Goal: Navigation & Orientation: Understand site structure

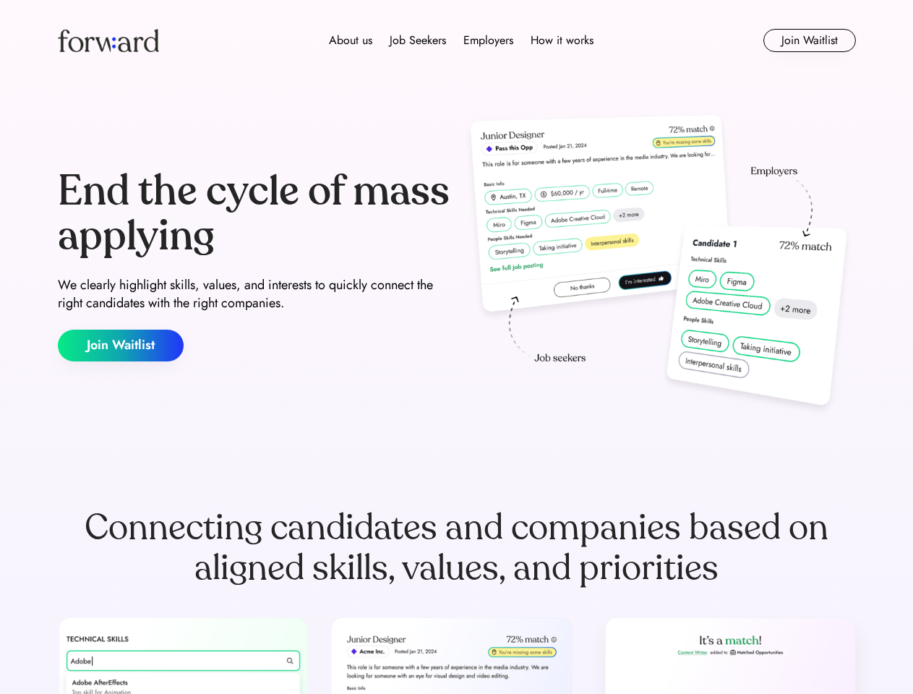
click at [456, 347] on div "End the cycle of mass applying We clearly highlight skills, values, and interes…" at bounding box center [457, 265] width 798 height 311
click at [457, 40] on div "About us Job Seekers Employers How it works" at bounding box center [461, 40] width 570 height 17
click at [108, 40] on img at bounding box center [108, 40] width 101 height 23
click at [461, 40] on div "About us Job Seekers Employers How it works" at bounding box center [461, 40] width 570 height 17
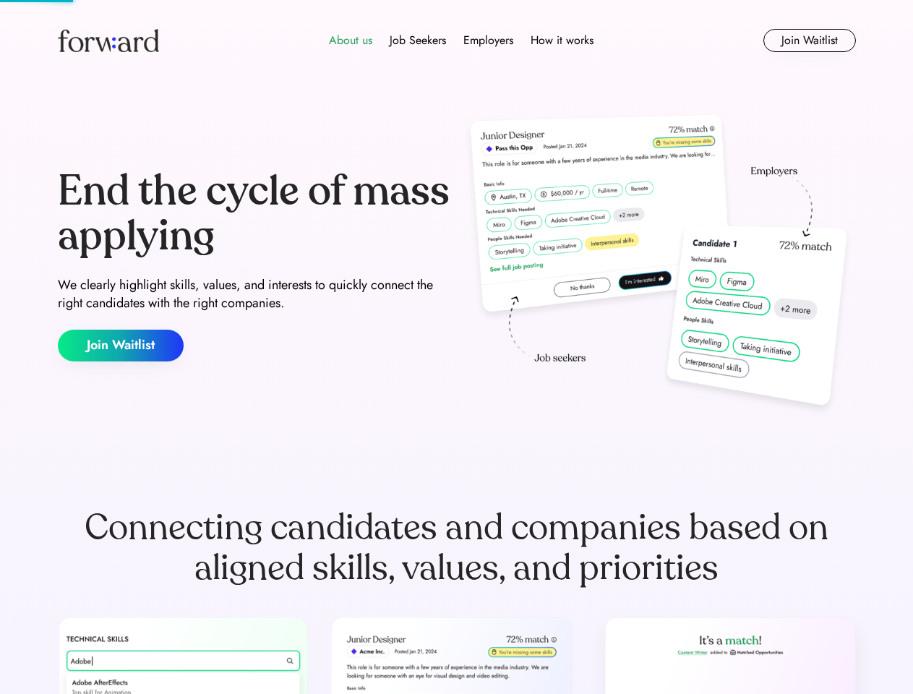
click at [351, 40] on div "About us" at bounding box center [350, 40] width 43 height 17
click at [418, 40] on div "Job Seekers" at bounding box center [418, 40] width 56 height 17
click at [488, 40] on div "Employers" at bounding box center [488, 40] width 50 height 17
click at [561, 40] on div "How it works" at bounding box center [562, 40] width 63 height 17
click at [809, 40] on button "Join Waitlist" at bounding box center [809, 40] width 93 height 23
